Goal: Task Accomplishment & Management: Use online tool/utility

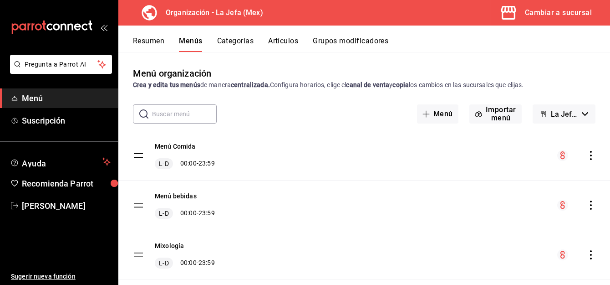
click at [280, 46] on button "Artículos" at bounding box center [283, 43] width 30 height 15
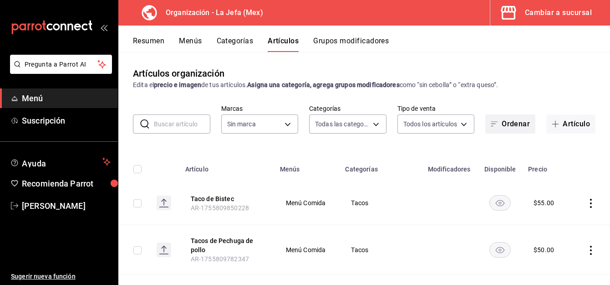
type input "058dbf38-10d5-49e9-8196-fe3ae280a5cc,5d70752b-b594-4e4c-bf8e-a7aab686035c,1f52b…"
type input "50befb75-0fe5-4750-904c-e3b126ae6c81"
click at [567, 122] on button "Artículo" at bounding box center [570, 123] width 49 height 19
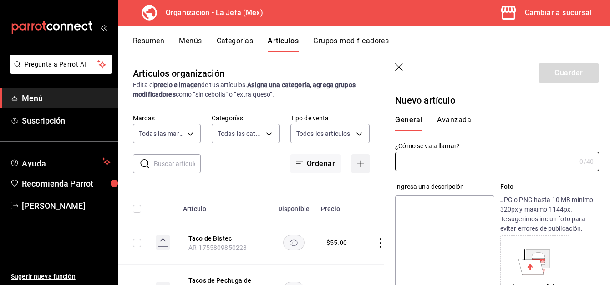
type input "AR-1755812276016"
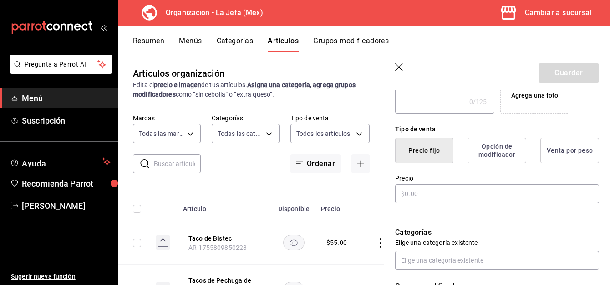
scroll to position [191, 0]
type input "[PERSON_NAME]"
click at [403, 192] on input "text" at bounding box center [497, 192] width 204 height 19
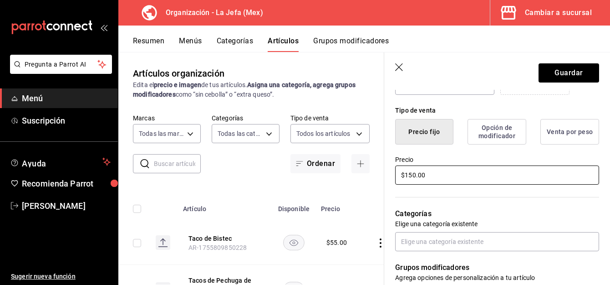
scroll to position [210, 0]
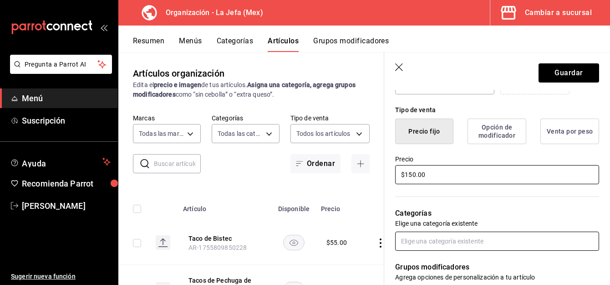
type input "$150.00"
click at [478, 242] on input "text" at bounding box center [497, 240] width 204 height 19
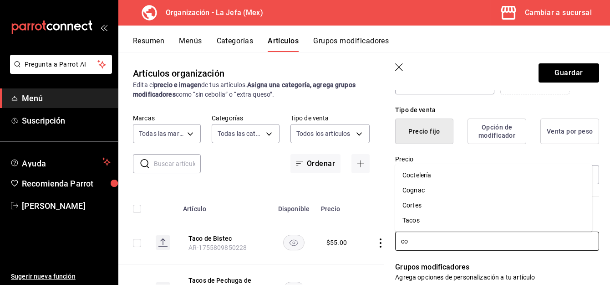
type input "coc"
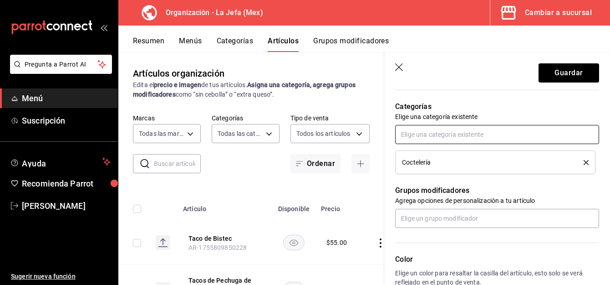
scroll to position [318, 0]
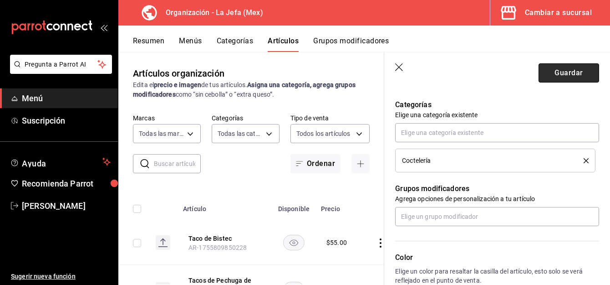
click at [556, 73] on button "Guardar" at bounding box center [569, 72] width 61 height 19
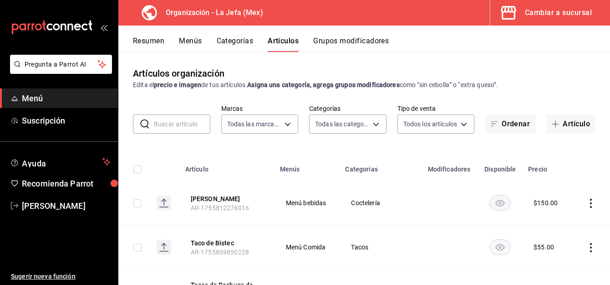
click at [194, 42] on button "Menús" at bounding box center [190, 43] width 23 height 15
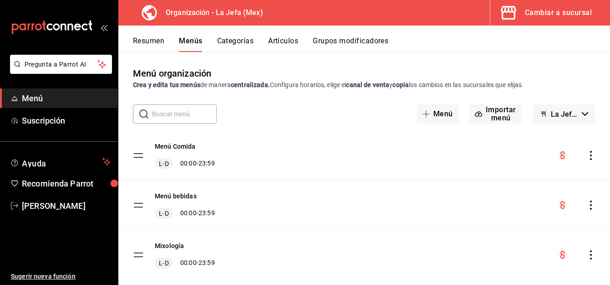
click at [586, 209] on icon "actions" at bounding box center [590, 204] width 9 height 9
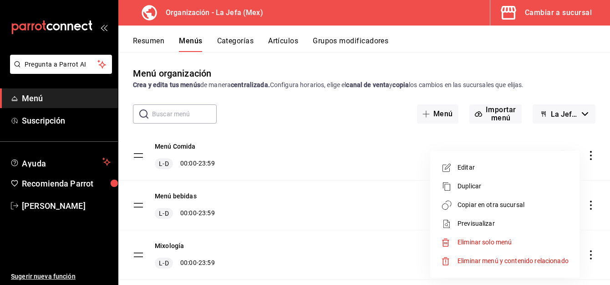
click at [505, 202] on span "Copiar en otra sucursal" at bounding box center [513, 205] width 111 height 10
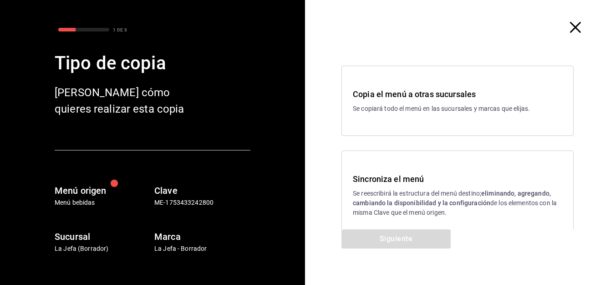
click at [392, 209] on p "Se reescribirá la estructura del menú destino; eliminando, agregando, cambiando…" at bounding box center [457, 202] width 209 height 29
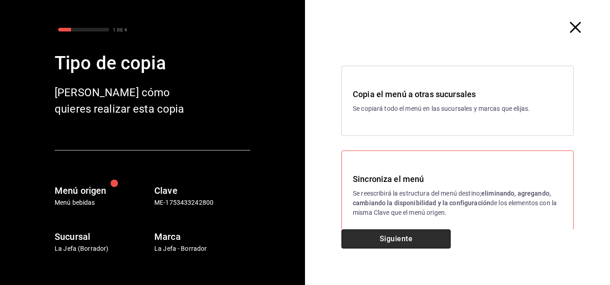
click at [398, 242] on button "Siguiente" at bounding box center [395, 238] width 109 height 19
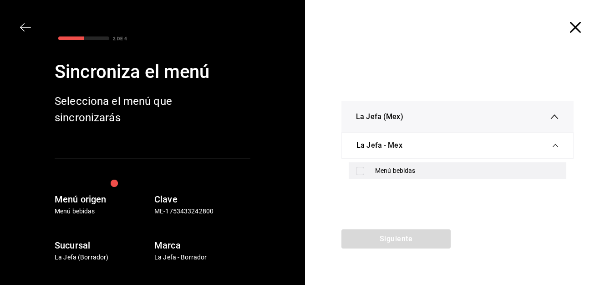
click at [361, 170] on input "checkbox" at bounding box center [360, 171] width 8 height 8
checkbox input "true"
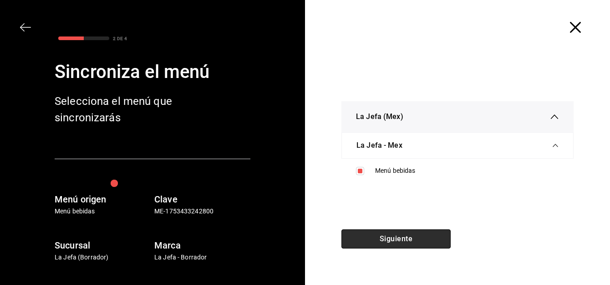
click at [387, 238] on button "Siguiente" at bounding box center [395, 238] width 109 height 19
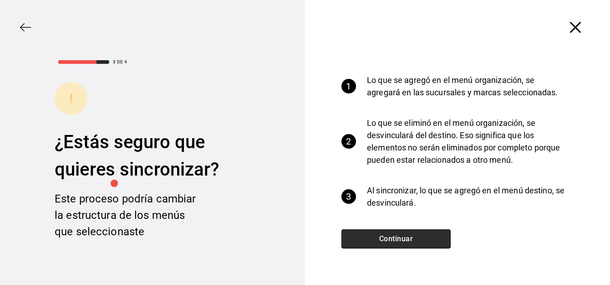
click at [387, 238] on button "Continuar" at bounding box center [395, 238] width 109 height 19
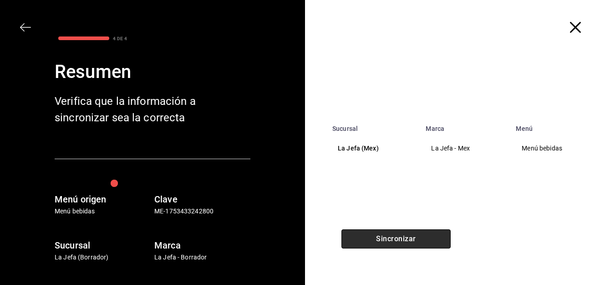
click at [387, 238] on button "Sincronizar" at bounding box center [395, 238] width 109 height 19
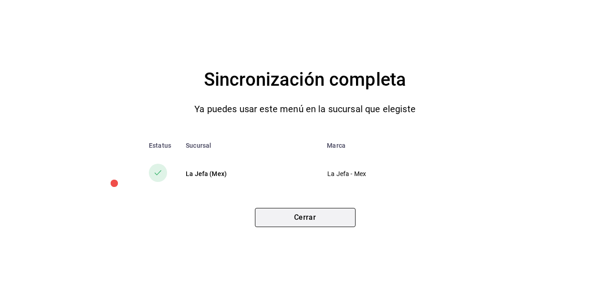
click at [309, 214] on button "Cerrar" at bounding box center [305, 217] width 101 height 19
